Goal: Transaction & Acquisition: Purchase product/service

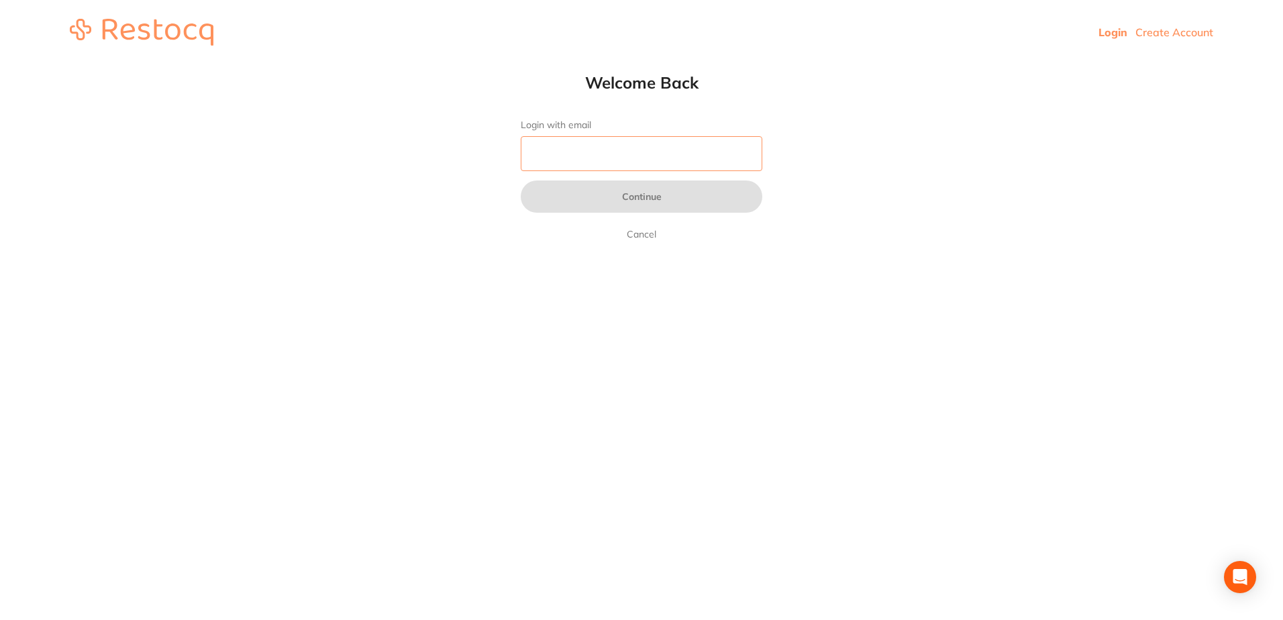
click at [699, 169] on input "Login with email" at bounding box center [642, 153] width 242 height 35
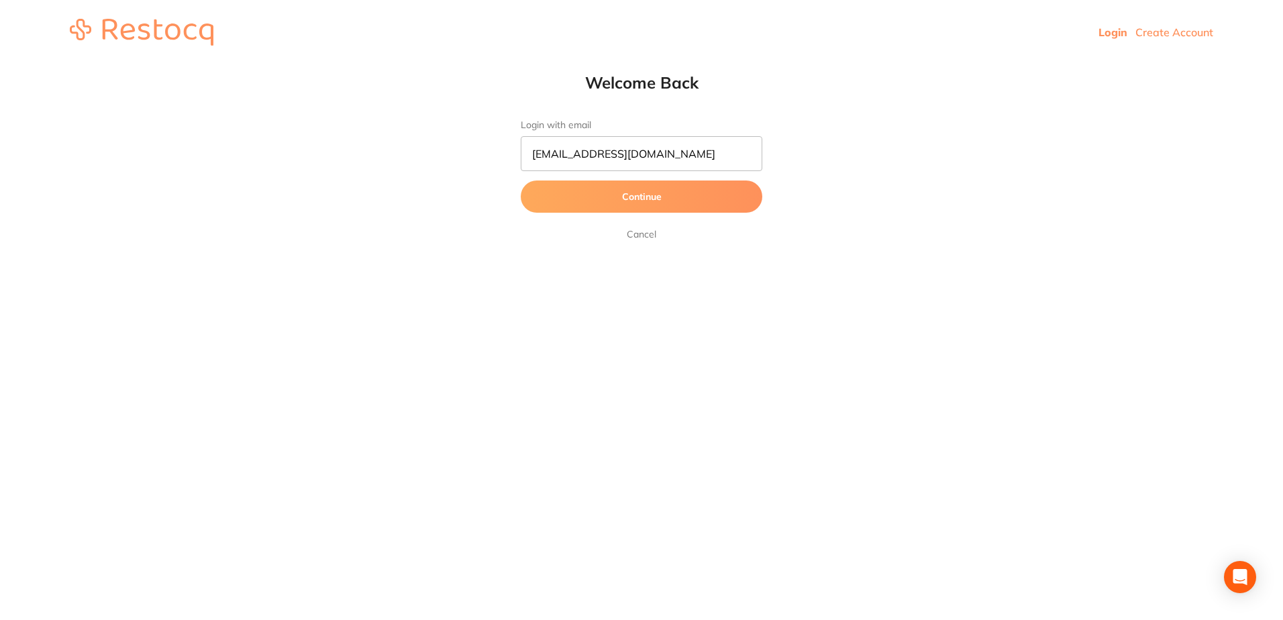
click at [654, 207] on button "Continue" at bounding box center [642, 197] width 242 height 32
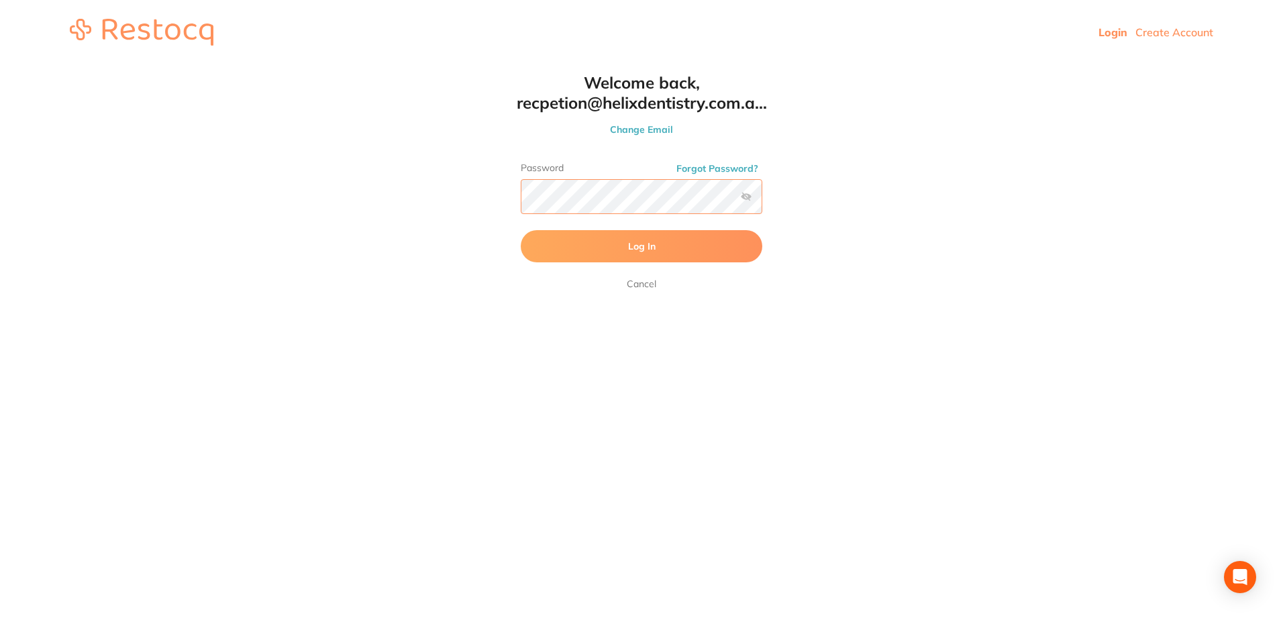
click button "Log In" at bounding box center [642, 246] width 242 height 32
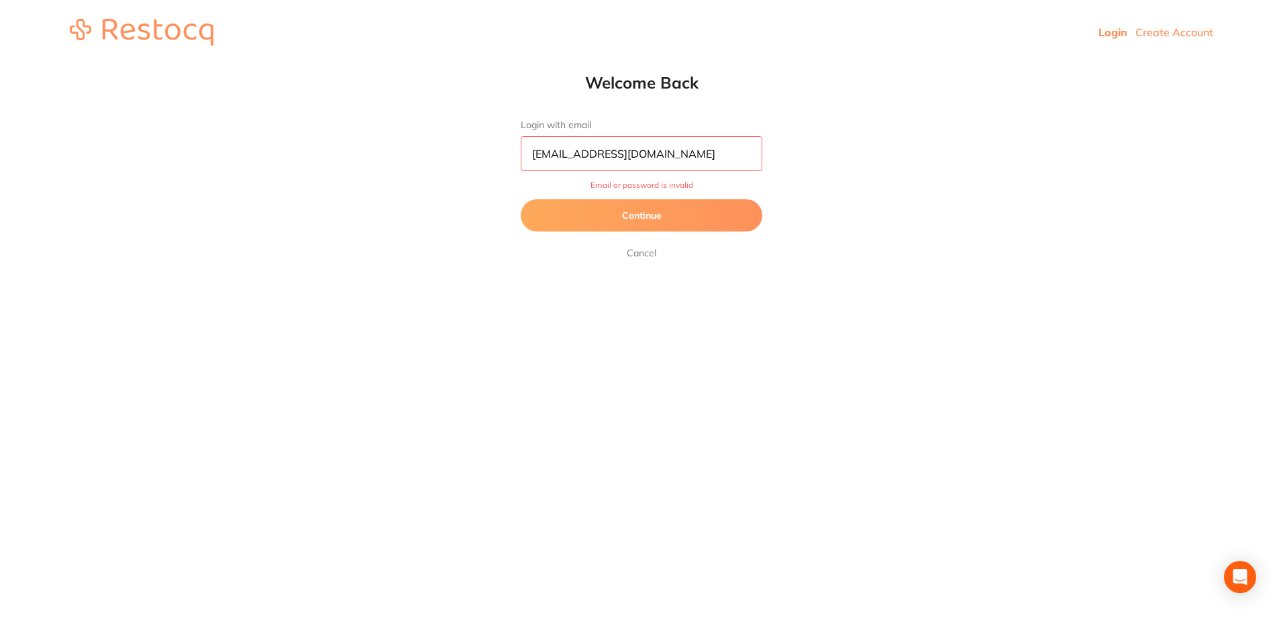
click at [656, 213] on button "Continue" at bounding box center [642, 215] width 242 height 32
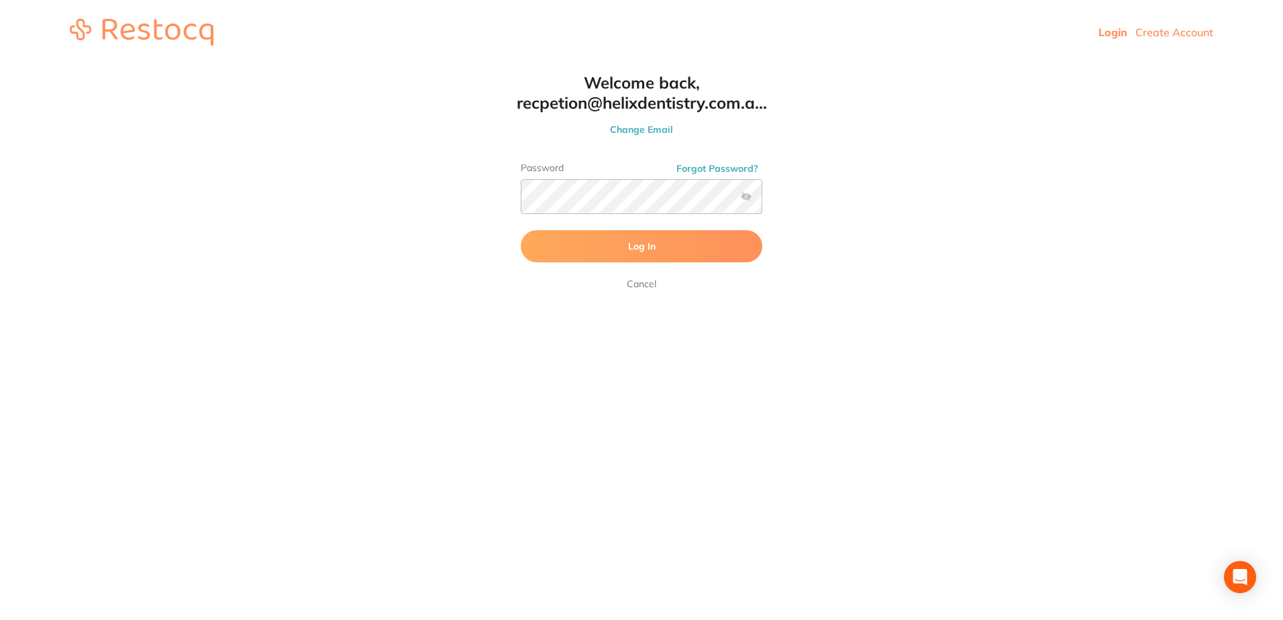
click at [746, 191] on label at bounding box center [746, 196] width 11 height 11
click at [762, 201] on input "checkbox" at bounding box center [762, 201] width 0 height 0
click at [666, 243] on button "Log In" at bounding box center [642, 246] width 242 height 32
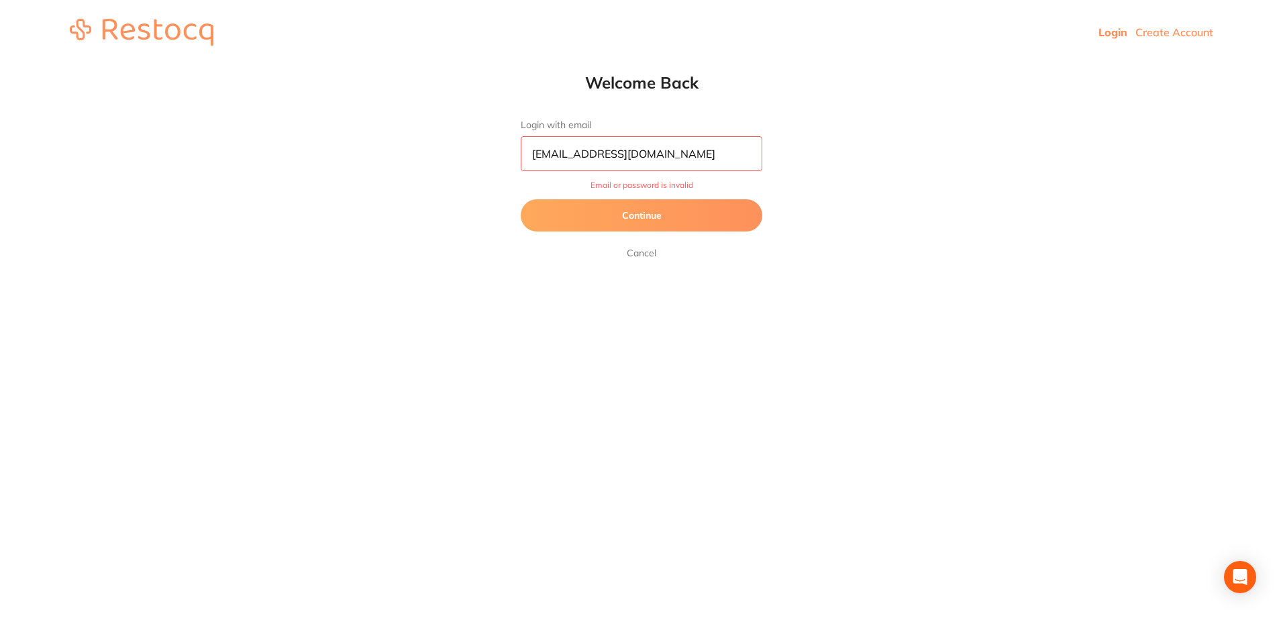
click at [547, 150] on input "[EMAIL_ADDRESS][DOMAIN_NAME]" at bounding box center [642, 153] width 242 height 35
click at [564, 158] on input "[EMAIL_ADDRESS][DOMAIN_NAME]" at bounding box center [642, 153] width 242 height 35
type input "[EMAIL_ADDRESS][DOMAIN_NAME]"
click at [595, 217] on button "Continue" at bounding box center [642, 215] width 242 height 32
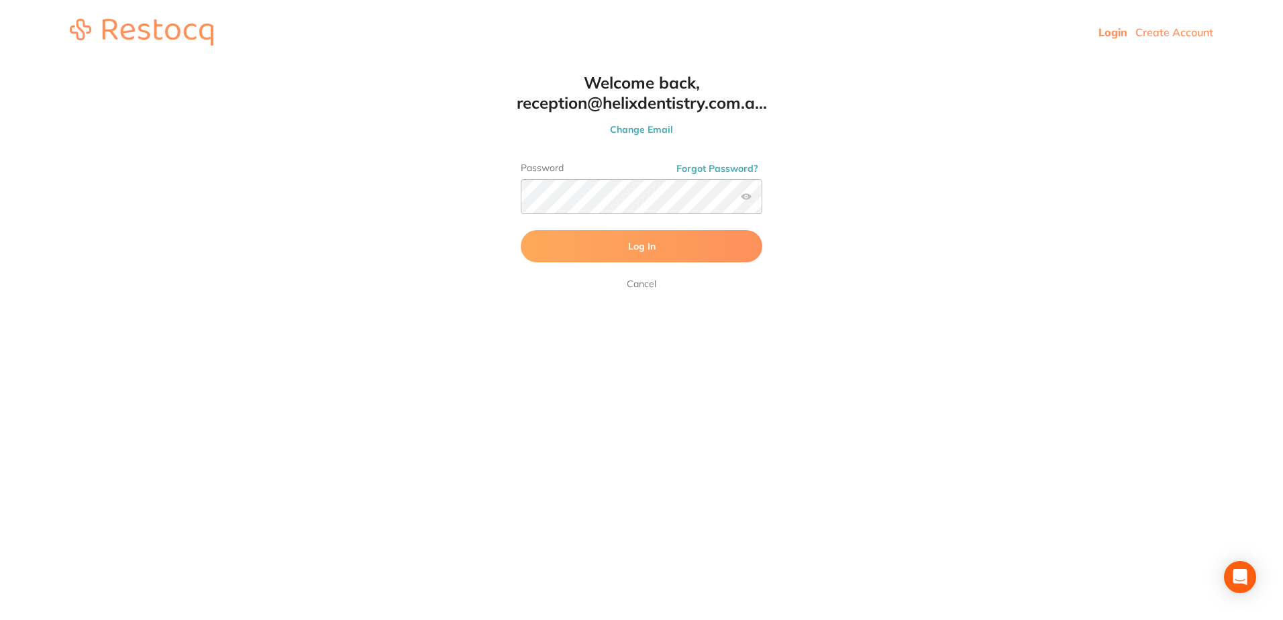
click at [630, 240] on span "Log In" at bounding box center [642, 246] width 28 height 12
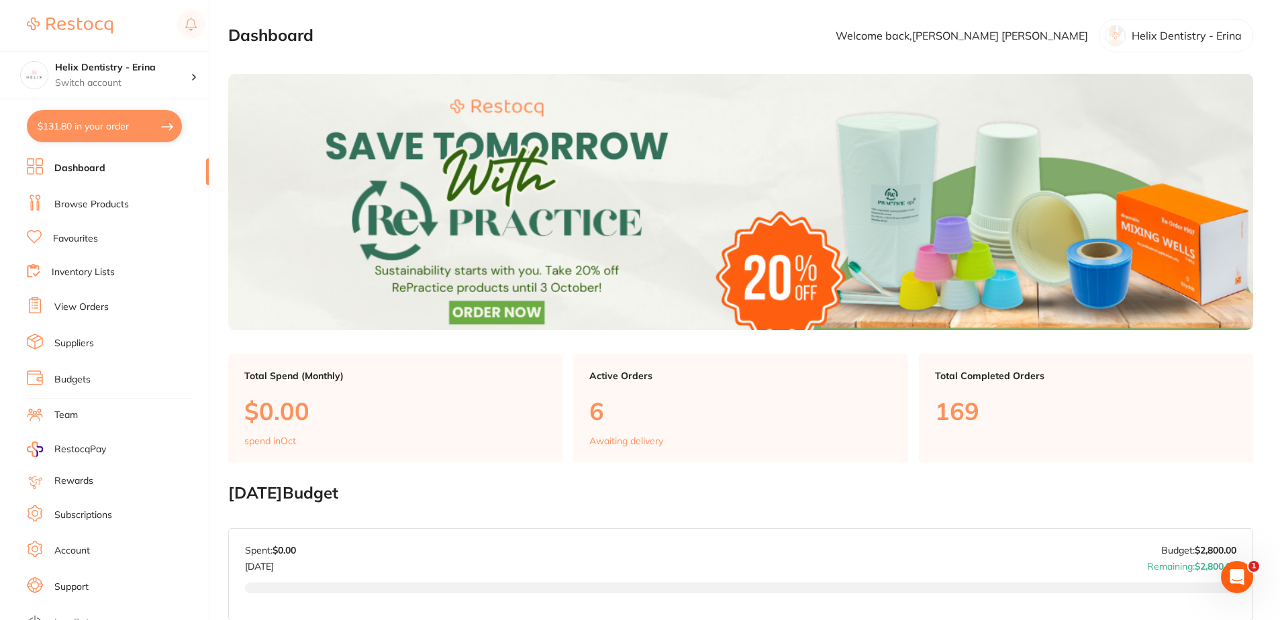
click at [68, 132] on button "$131.80 in your order" at bounding box center [104, 126] width 155 height 32
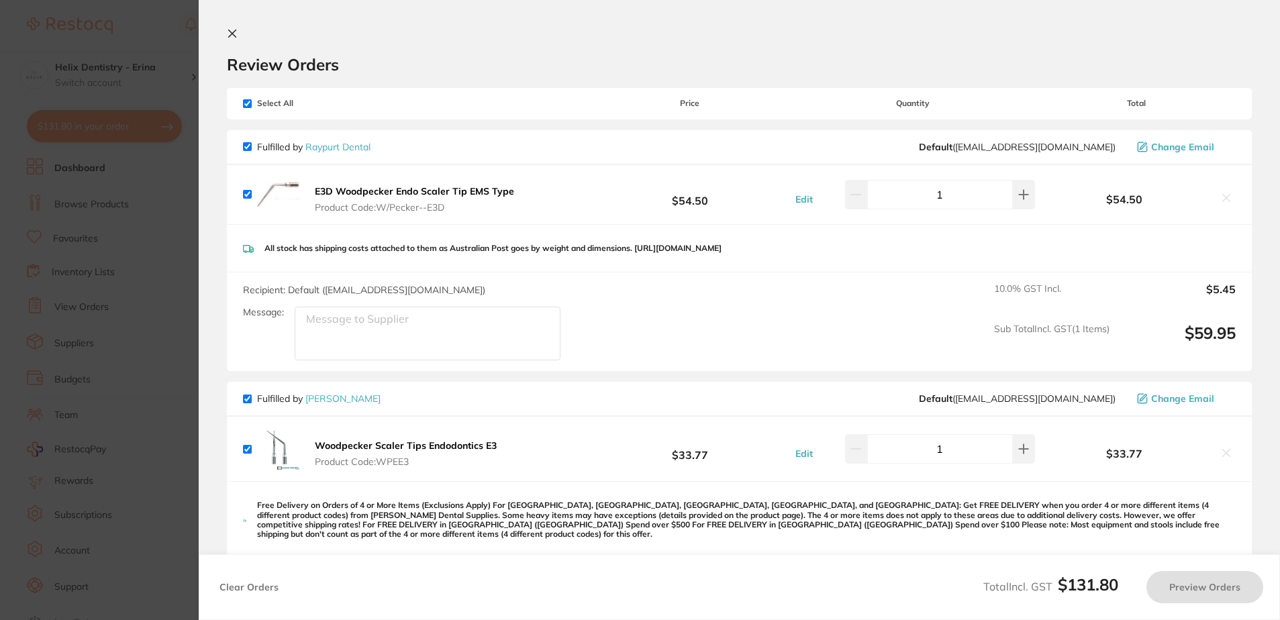
checkbox input "true"
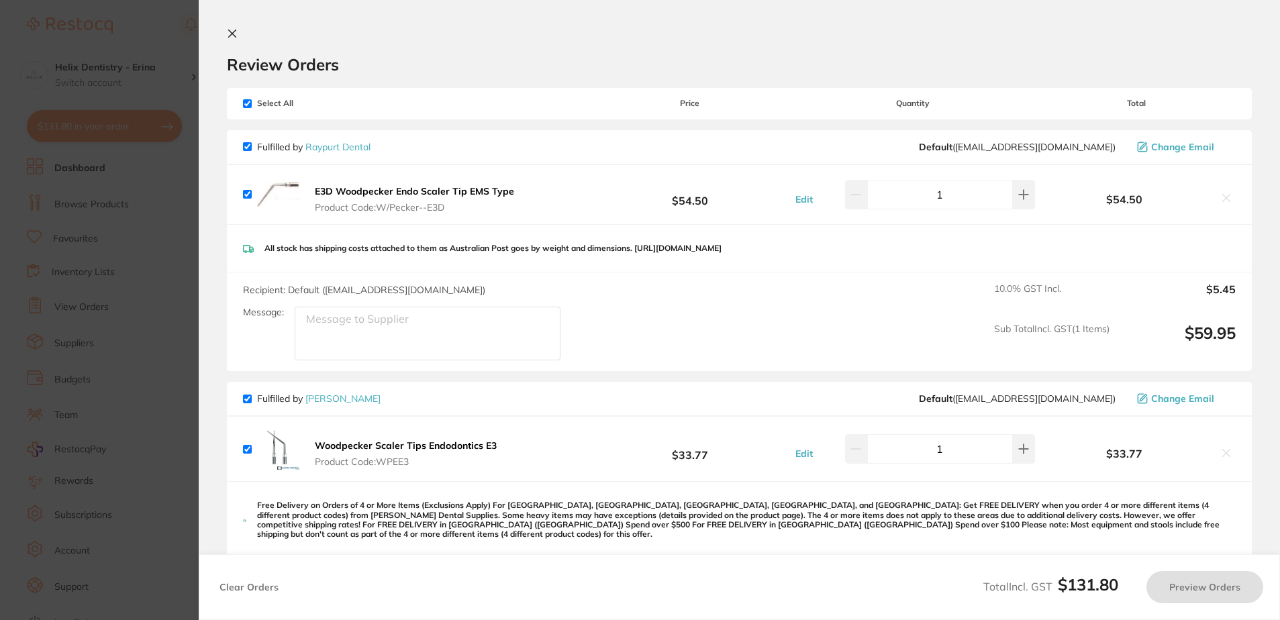
checkbox input "true"
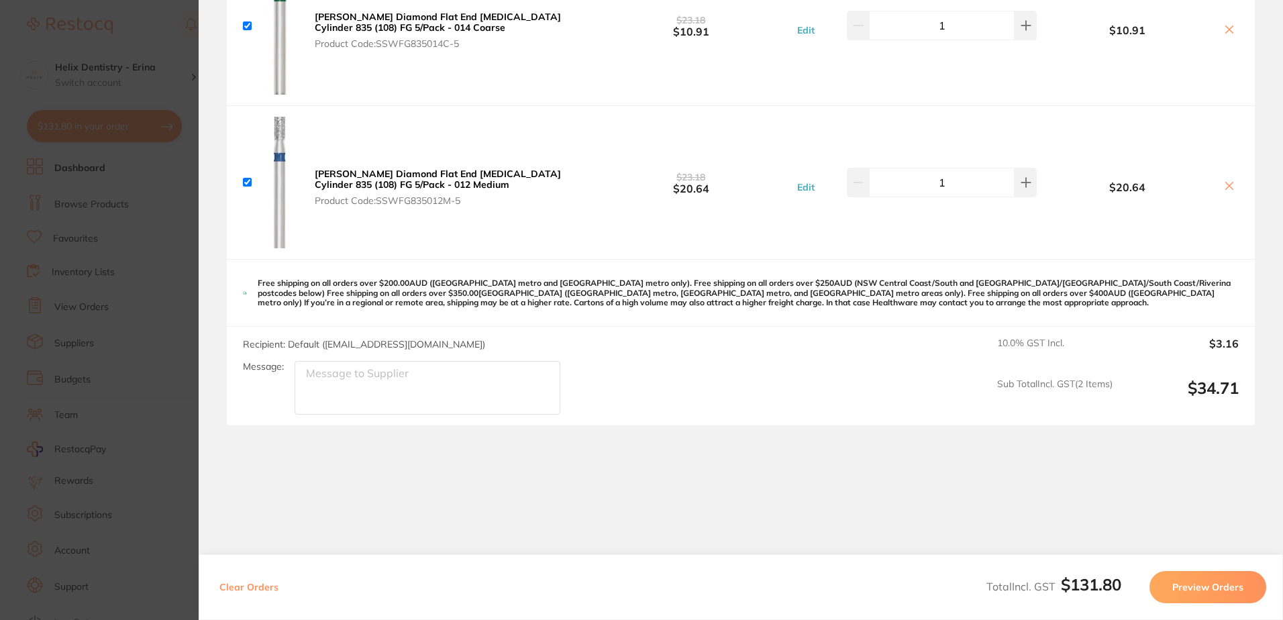
scroll to position [767, 0]
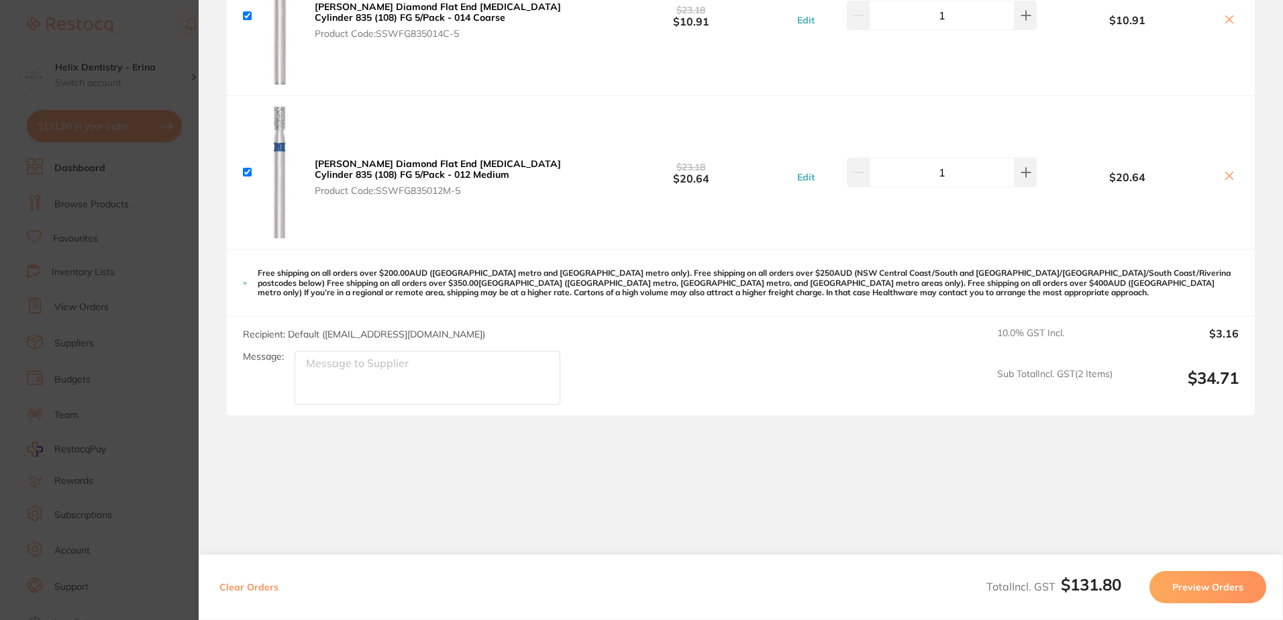
click at [166, 252] on section "Update RRP Set your pre negotiated price for this item. Item Agreed RRP (excl. …" at bounding box center [641, 310] width 1283 height 620
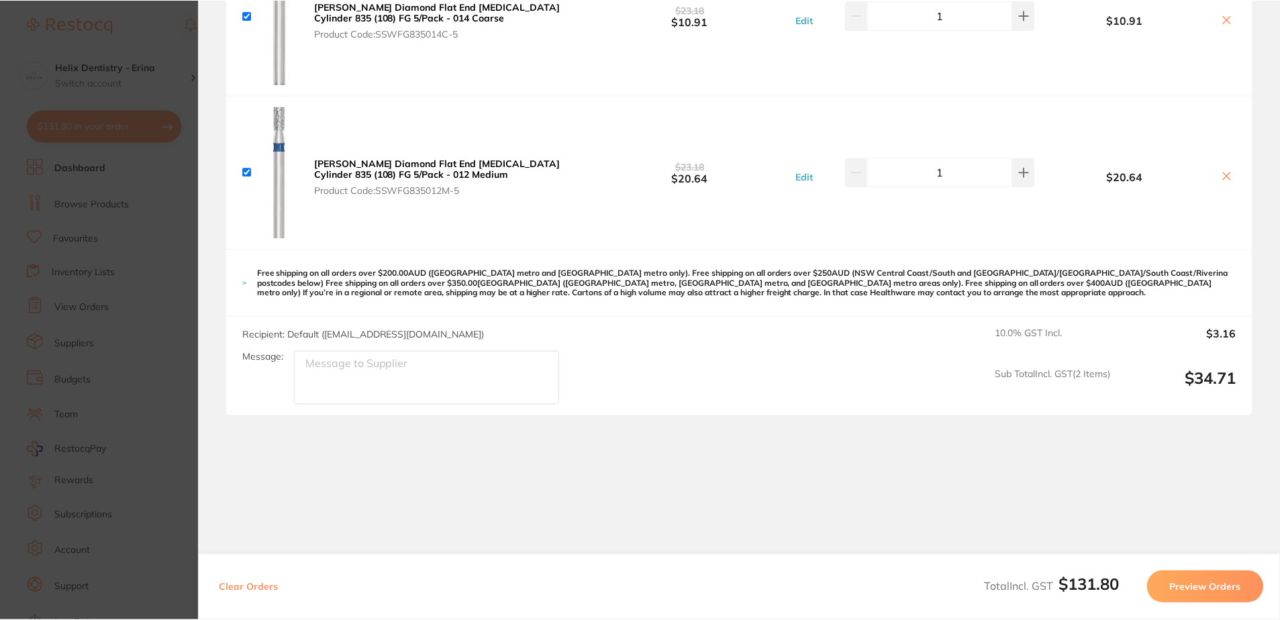
scroll to position [1, 0]
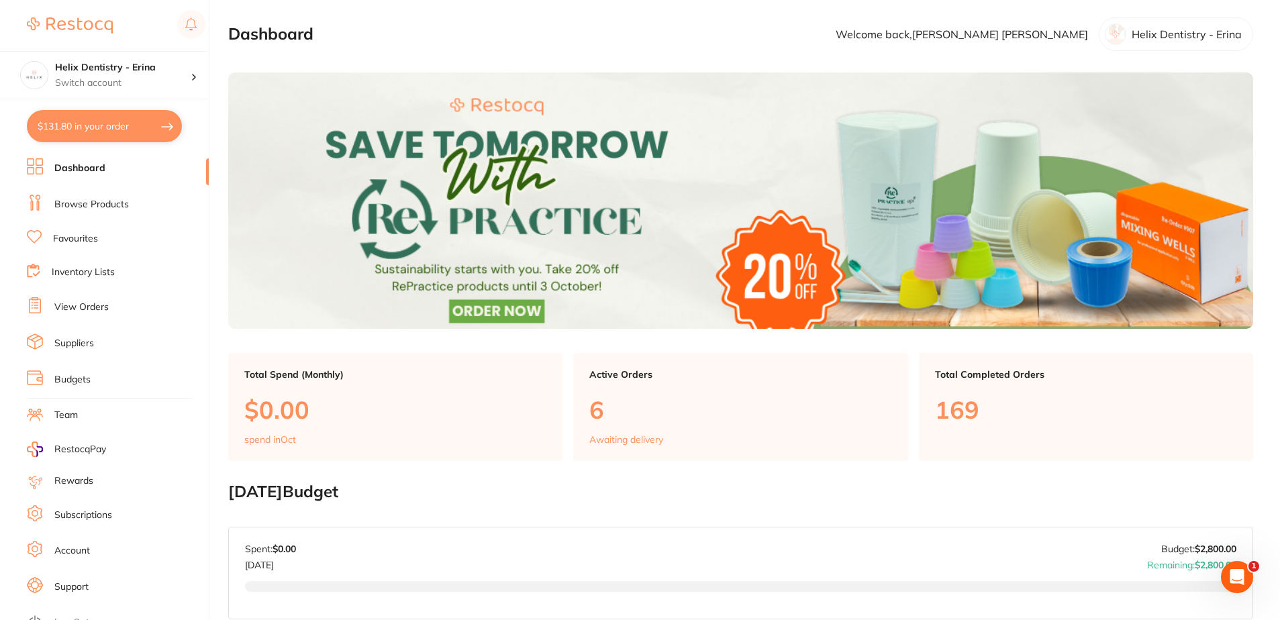
click at [99, 203] on link "Browse Products" at bounding box center [91, 204] width 74 height 13
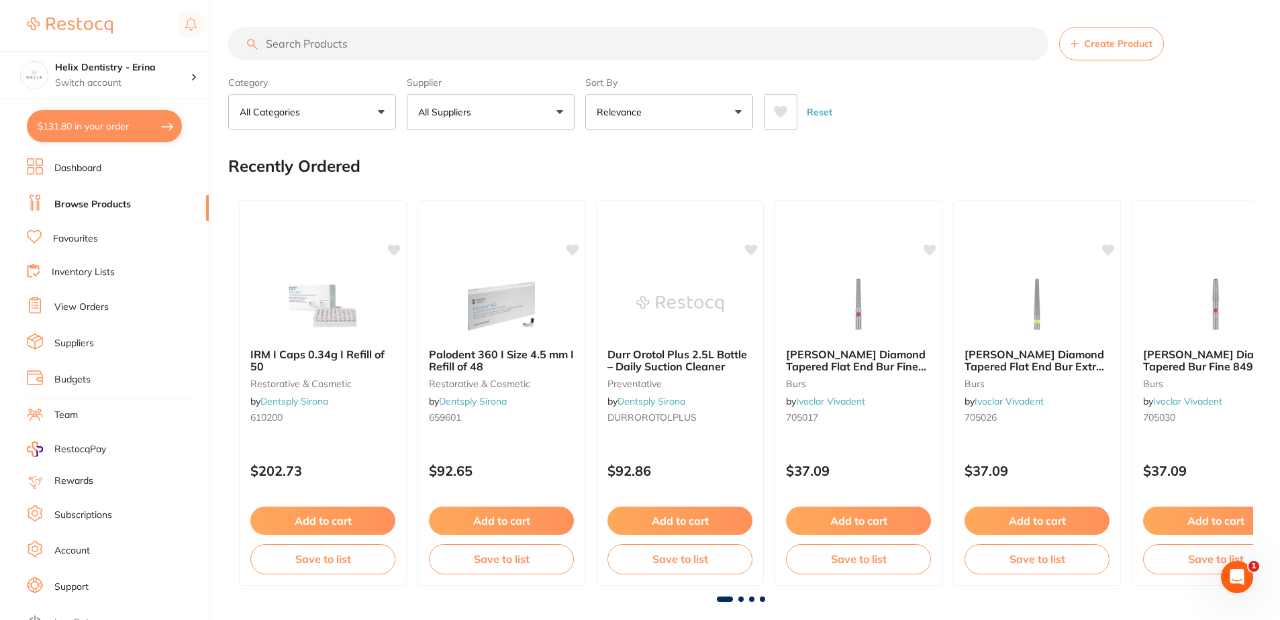
click at [415, 40] on input "search" at bounding box center [638, 44] width 820 height 34
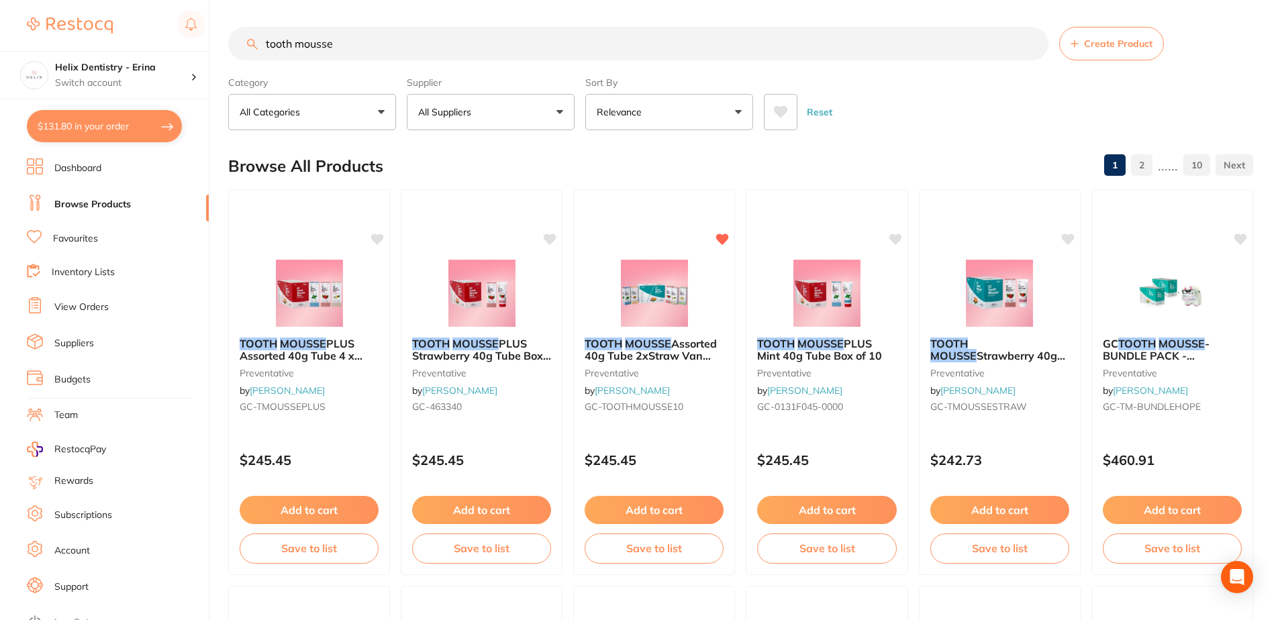
type input "tooth mousse"
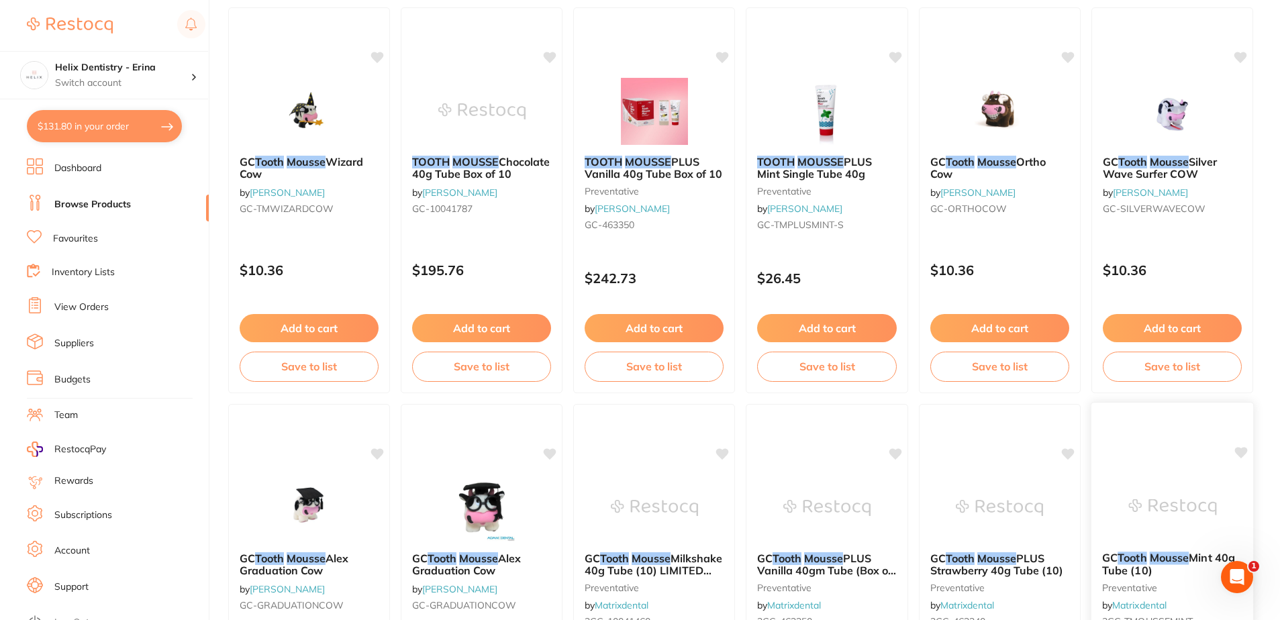
scroll to position [1342, 0]
